Goal: Task Accomplishment & Management: Complete application form

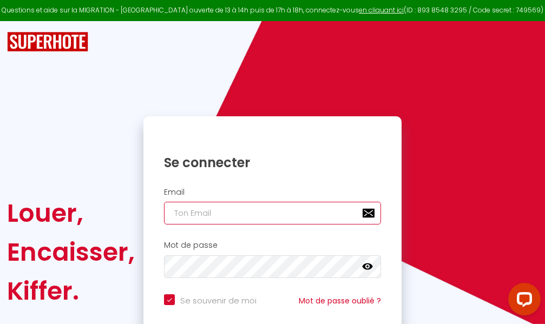
click at [245, 215] on input "email" at bounding box center [272, 213] width 217 height 23
type input "m"
checkbox input "true"
type input "ma"
checkbox input "true"
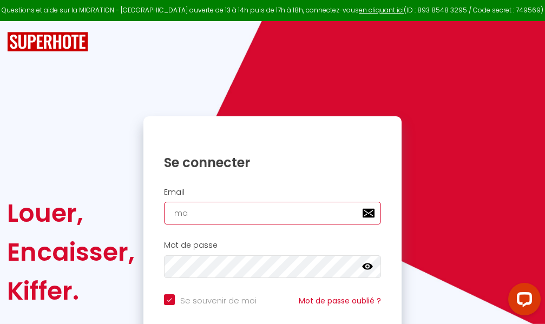
type input "mar"
checkbox input "true"
type input "marc"
checkbox input "true"
type input "marcd"
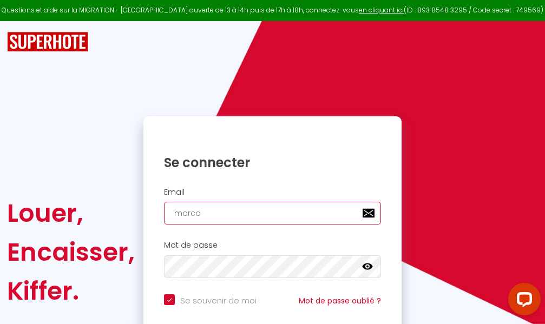
checkbox input "true"
type input "marcdp"
checkbox input "true"
type input "marcdpo"
checkbox input "true"
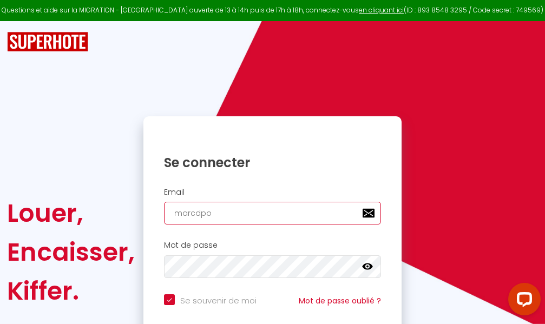
type input "marcdpoz"
checkbox input "true"
type input "marcdpoz."
checkbox input "true"
type input "marcdpoz.l"
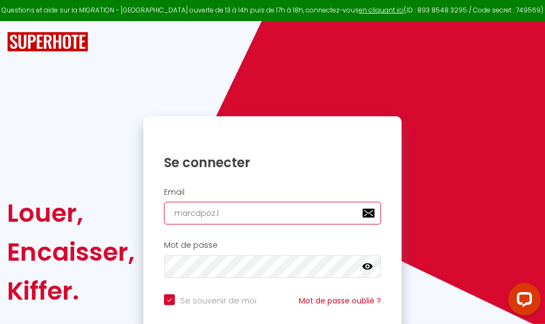
checkbox input "true"
type input "marcdpoz.lo"
checkbox input "true"
type input "marcdpoz.loc"
checkbox input "true"
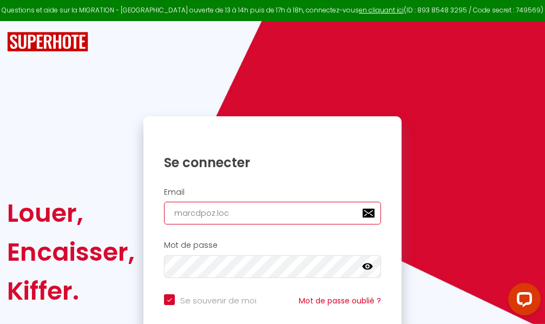
type input "marcdpoz.loca"
checkbox input "true"
type input "marcdpoz.locat"
checkbox input "true"
type input "marcdpoz.locati"
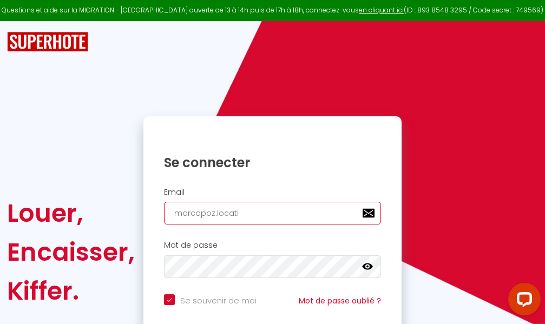
checkbox input "true"
type input "marcdpoz.locatio"
checkbox input "true"
type input "marcdpoz.location"
checkbox input "true"
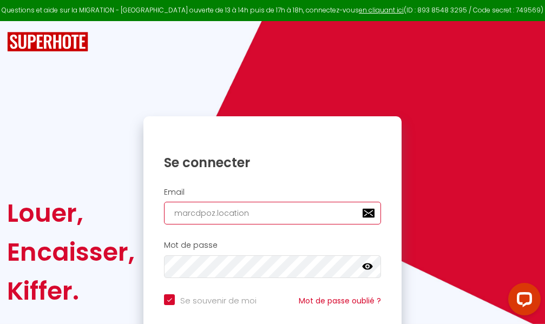
type input "marcdpoz.location@"
checkbox input "true"
type input "marcdpoz.location@g"
checkbox input "true"
type input "marcdpoz.location@gm"
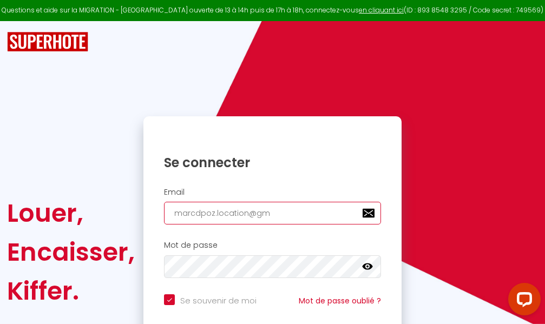
checkbox input "true"
type input "marcdpoz.location@gma"
checkbox input "true"
type input "marcdpoz.location@gmai"
checkbox input "true"
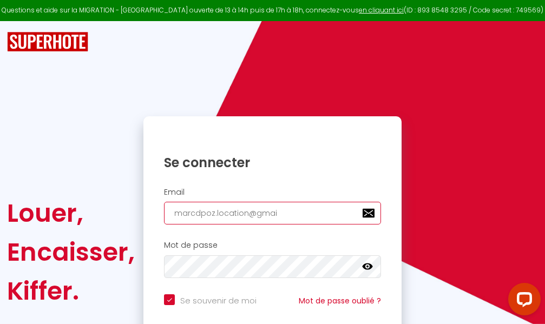
type input "[EMAIL_ADDRESS]"
checkbox input "true"
type input "[EMAIL_ADDRESS]."
checkbox input "true"
type input "marcdpoz.location@gmail.c"
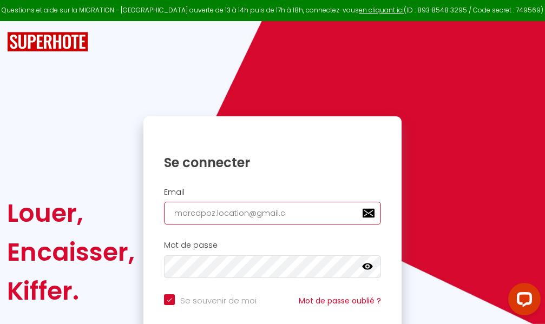
checkbox input "true"
type input "[EMAIL_ADDRESS][DOMAIN_NAME]"
checkbox input "true"
type input "[EMAIL_ADDRESS][DOMAIN_NAME]"
checkbox input "true"
